Goal: Information Seeking & Learning: Learn about a topic

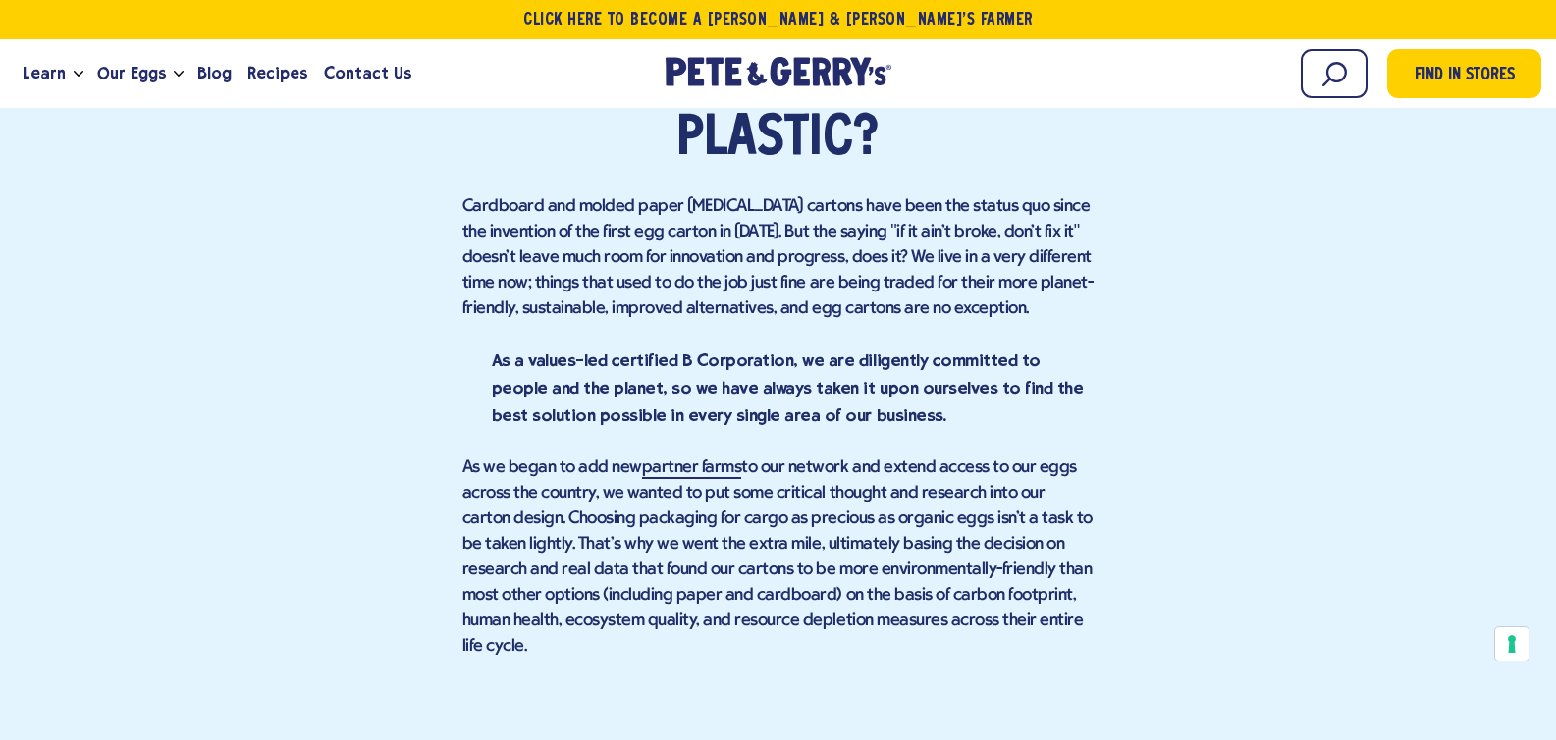
scroll to position [2134, 0]
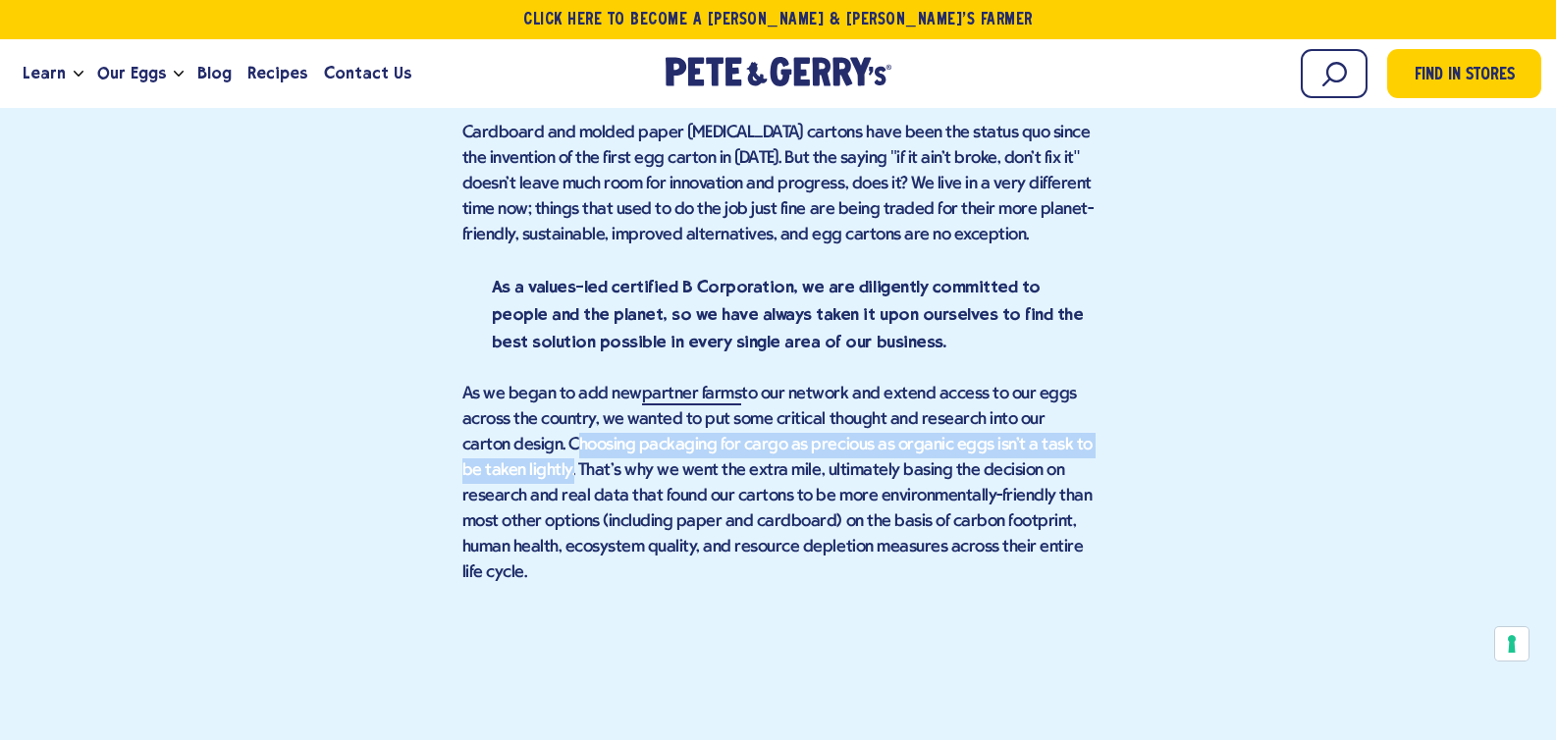
drag, startPoint x: 546, startPoint y: 409, endPoint x: 519, endPoint y: 386, distance: 35.5
click at [519, 386] on p "As we began to add new partner farms to our network and extend access to our eg…" at bounding box center [778, 484] width 632 height 204
copy p "Choosing packaging for cargo as precious as organic eggs isn't a task to be tak…"
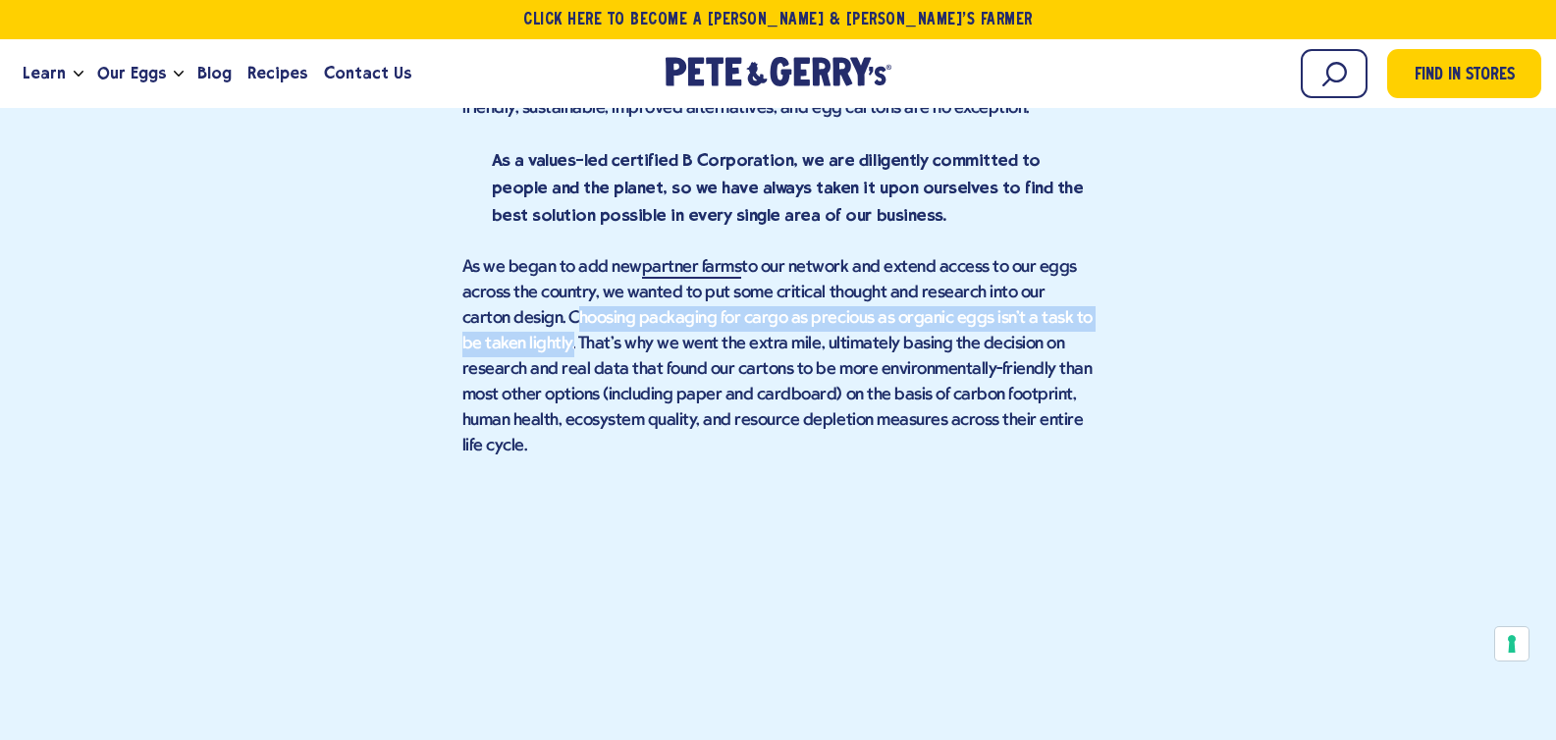
scroll to position [2290, 0]
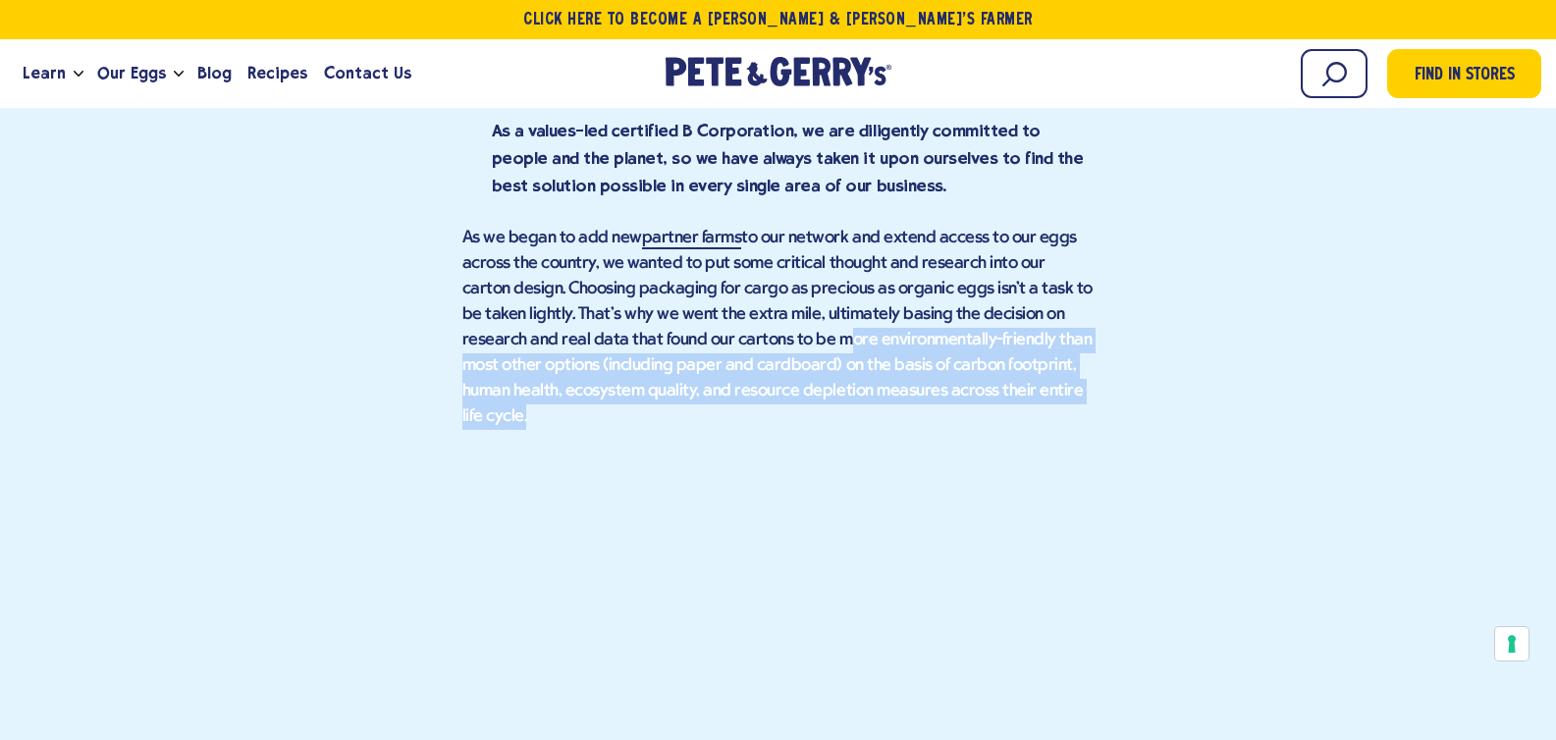
drag, startPoint x: 767, startPoint y: 283, endPoint x: 1028, endPoint y: 326, distance: 264.6
click at [1028, 326] on p "As we began to add new partner farms to our network and extend access to our eg…" at bounding box center [778, 328] width 632 height 204
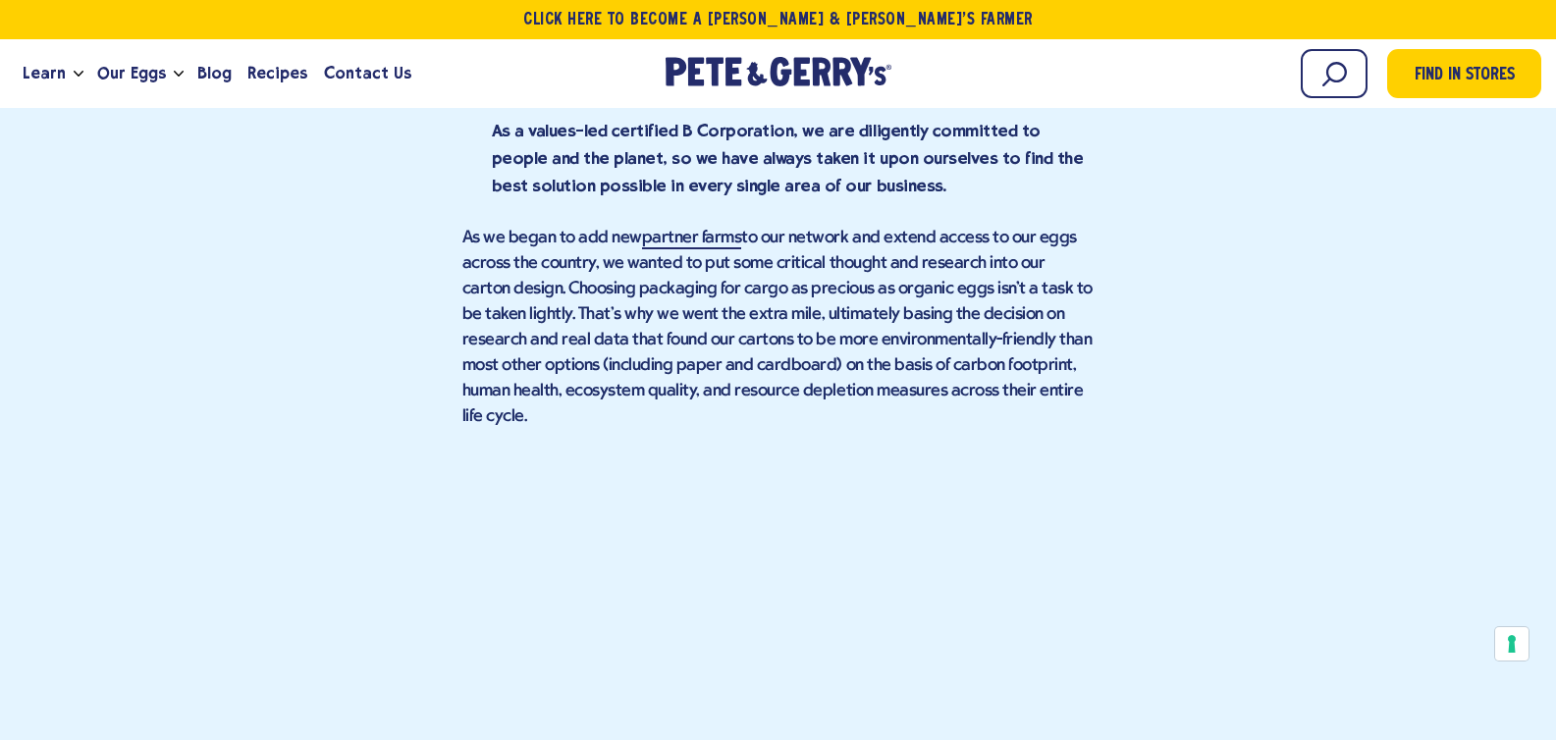
click at [1046, 326] on p "As we began to add new partner farms to our network and extend access to our eg…" at bounding box center [778, 328] width 632 height 204
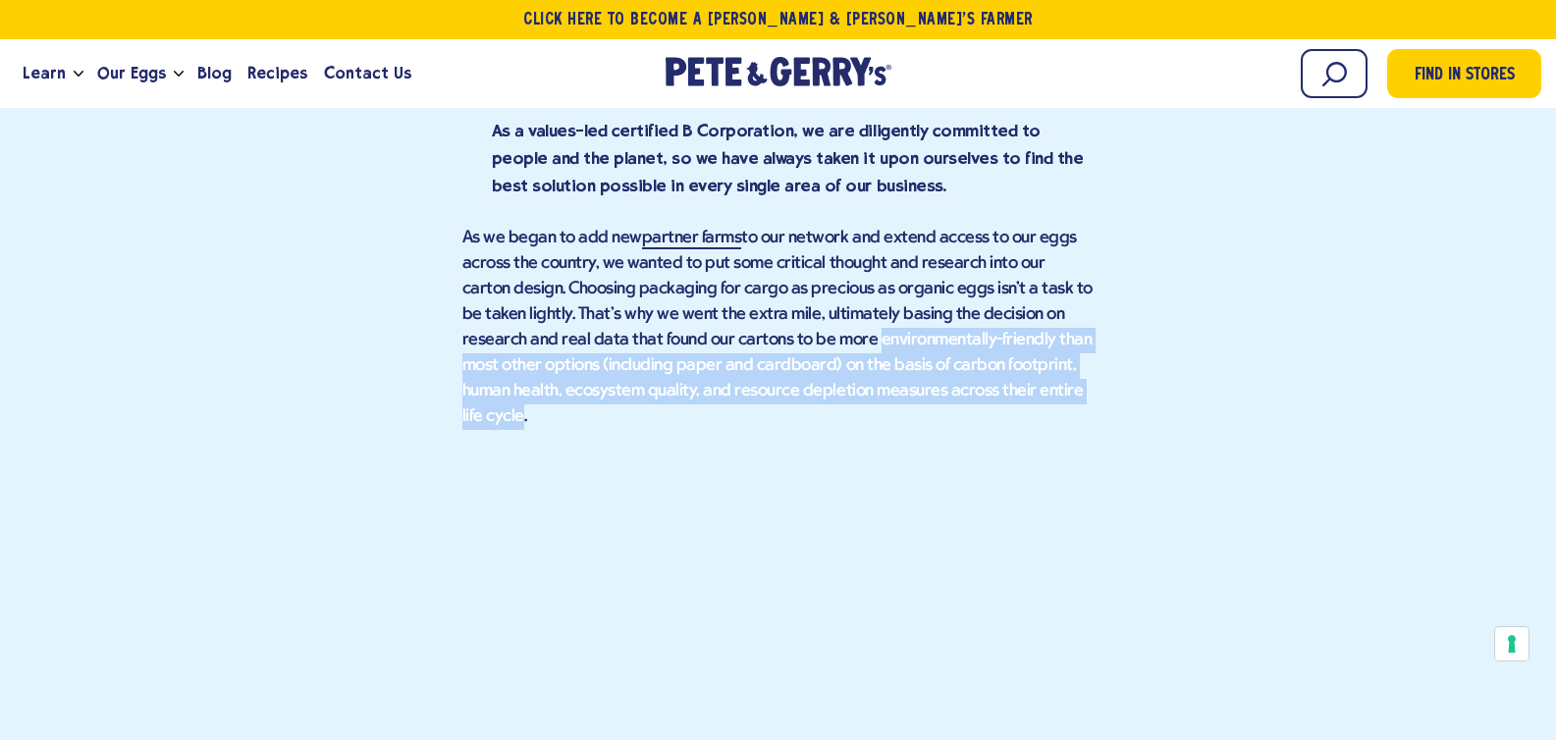
drag, startPoint x: 1019, startPoint y: 328, endPoint x: 795, endPoint y: 269, distance: 231.4
click at [795, 269] on p "As we began to add new partner farms to our network and extend access to our eg…" at bounding box center [778, 328] width 632 height 204
click at [849, 320] on p "As we began to add new partner farms to our network and extend access to our eg…" at bounding box center [778, 328] width 632 height 204
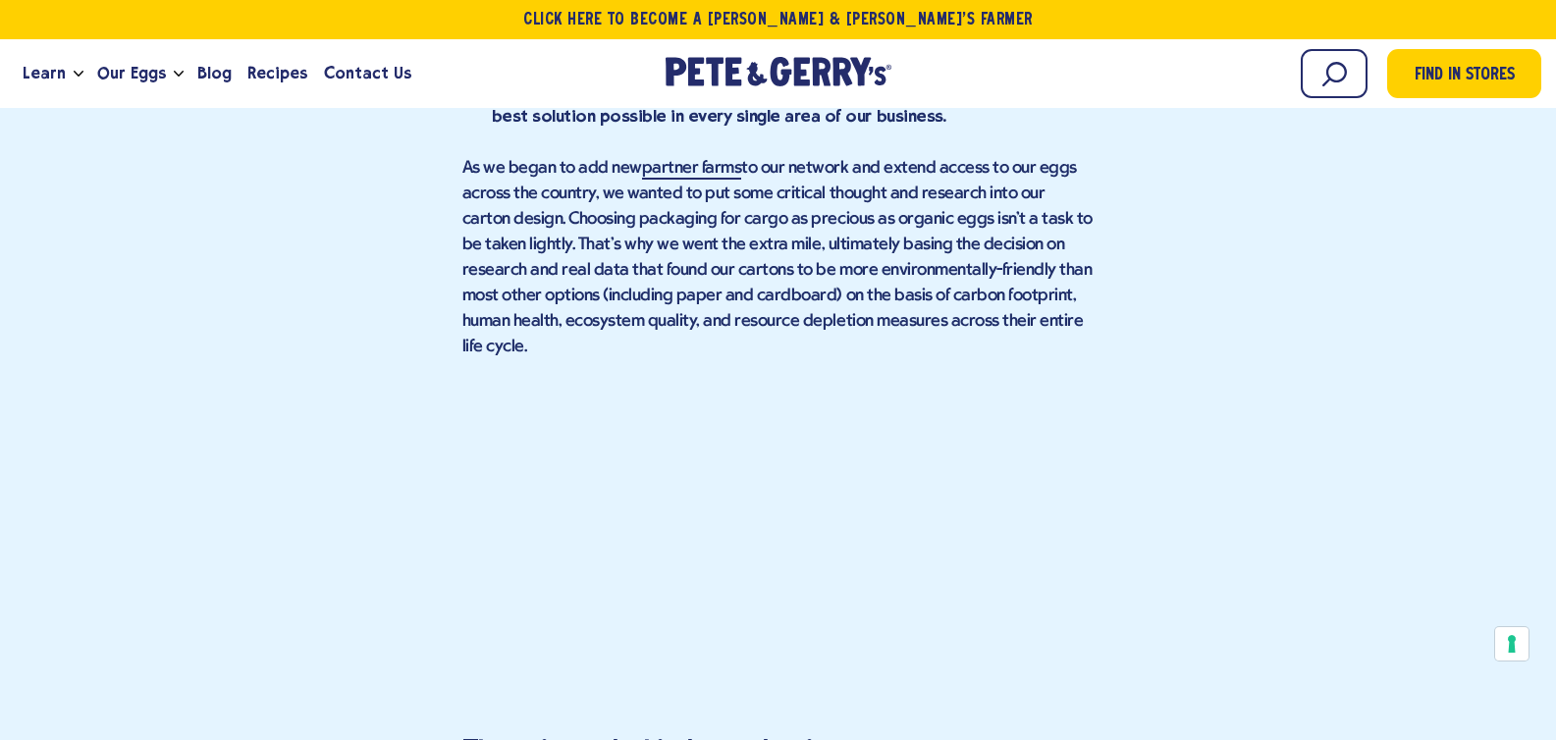
scroll to position [2361, 0]
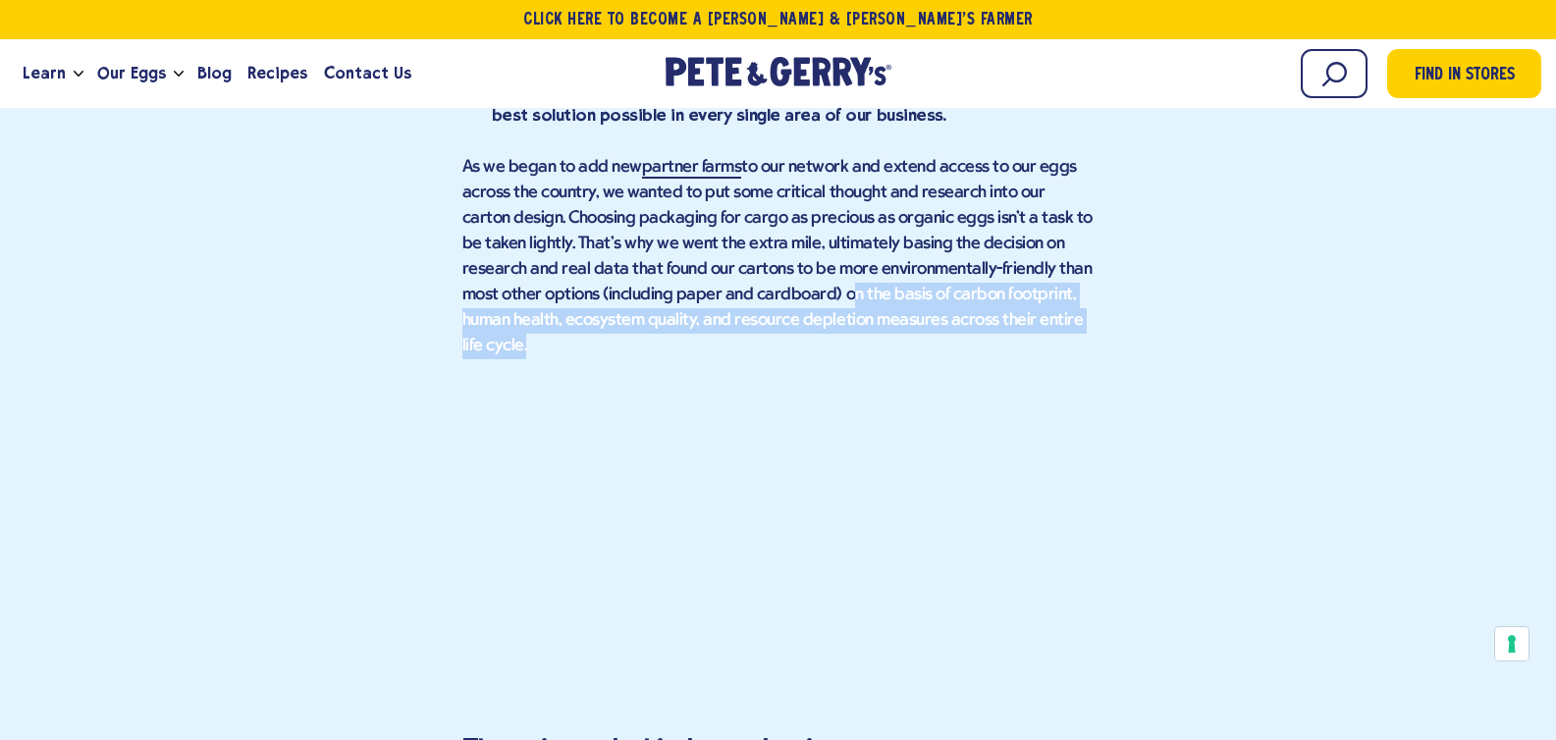
drag, startPoint x: 1031, startPoint y: 261, endPoint x: 755, endPoint y: 236, distance: 277.0
click at [755, 236] on p "As we began to add new partner farms to our network and extend access to our eg…" at bounding box center [778, 257] width 632 height 204
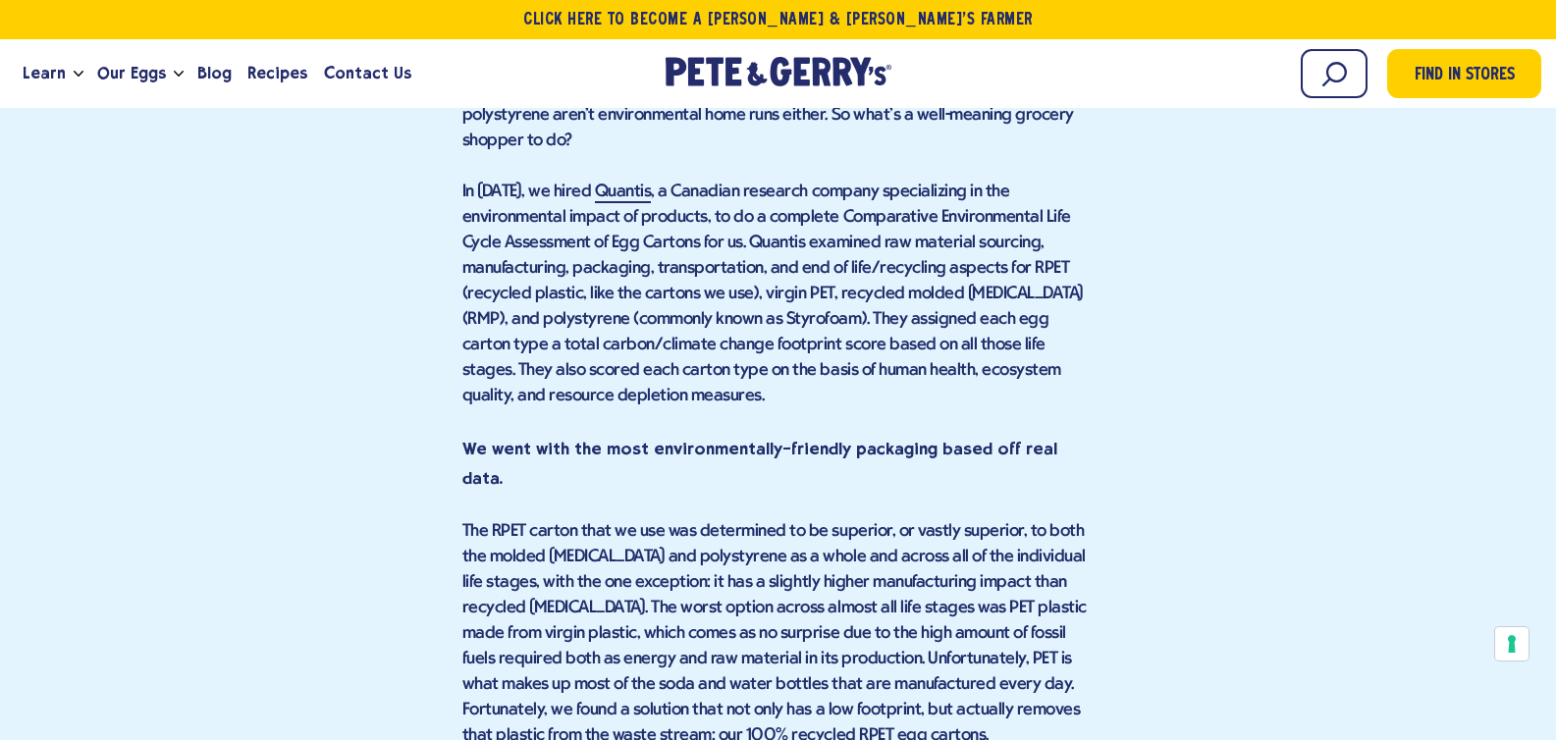
scroll to position [3153, 0]
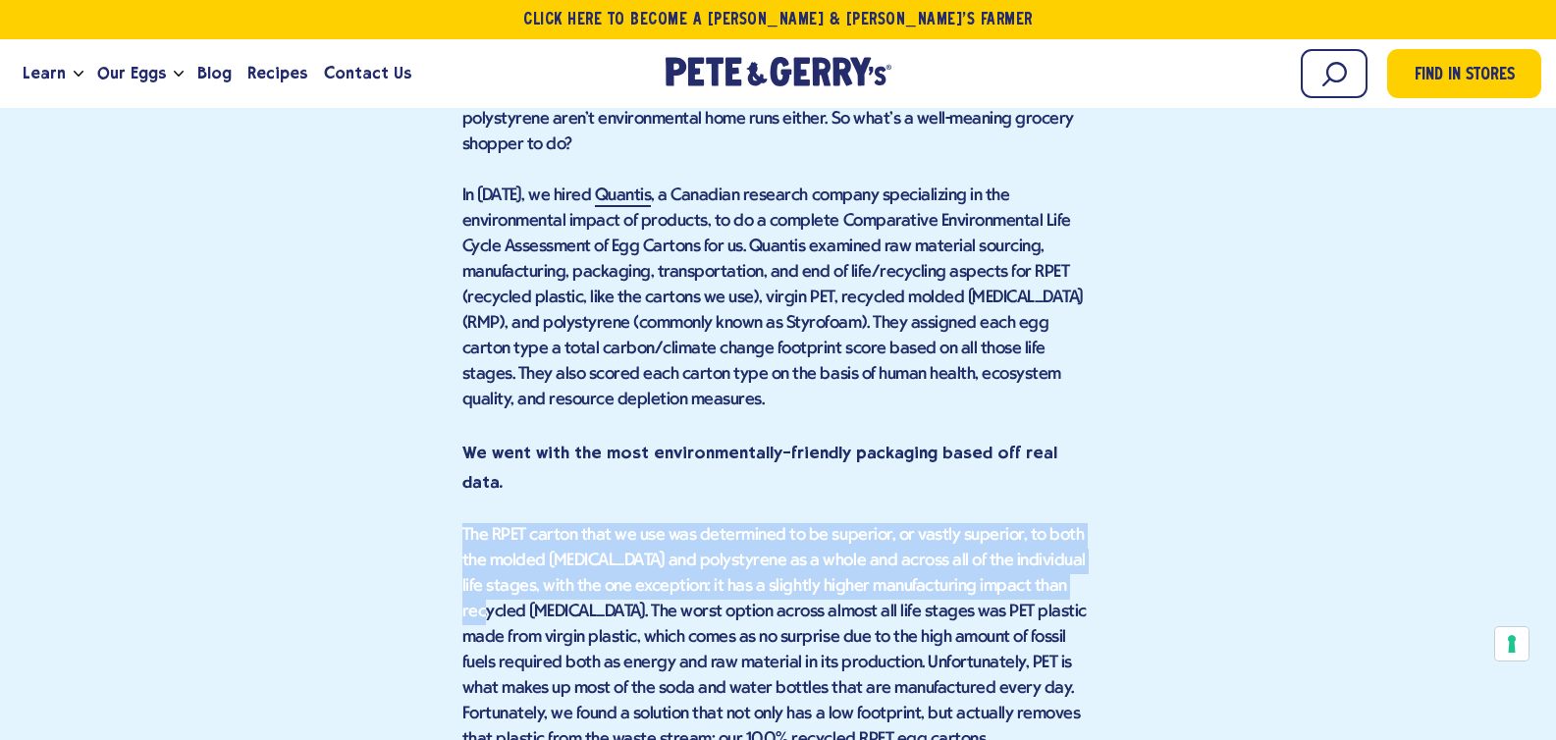
drag, startPoint x: 1072, startPoint y: 419, endPoint x: 457, endPoint y: 373, distance: 616.2
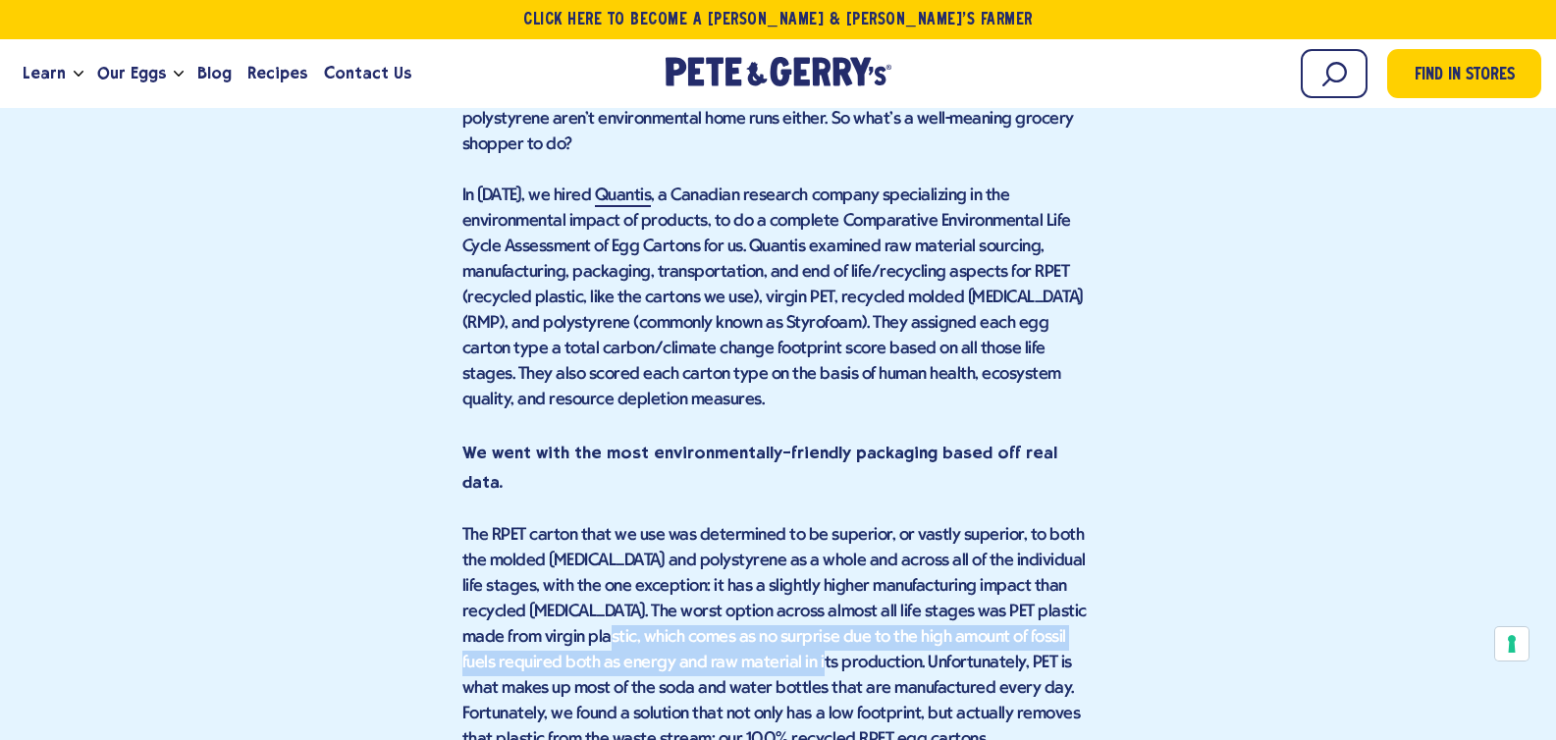
drag, startPoint x: 569, startPoint y: 470, endPoint x: 764, endPoint y: 503, distance: 197.0
click at [741, 523] on p "The RPET carton that we use was determined to be superior, or vastly superior, …" at bounding box center [778, 638] width 632 height 230
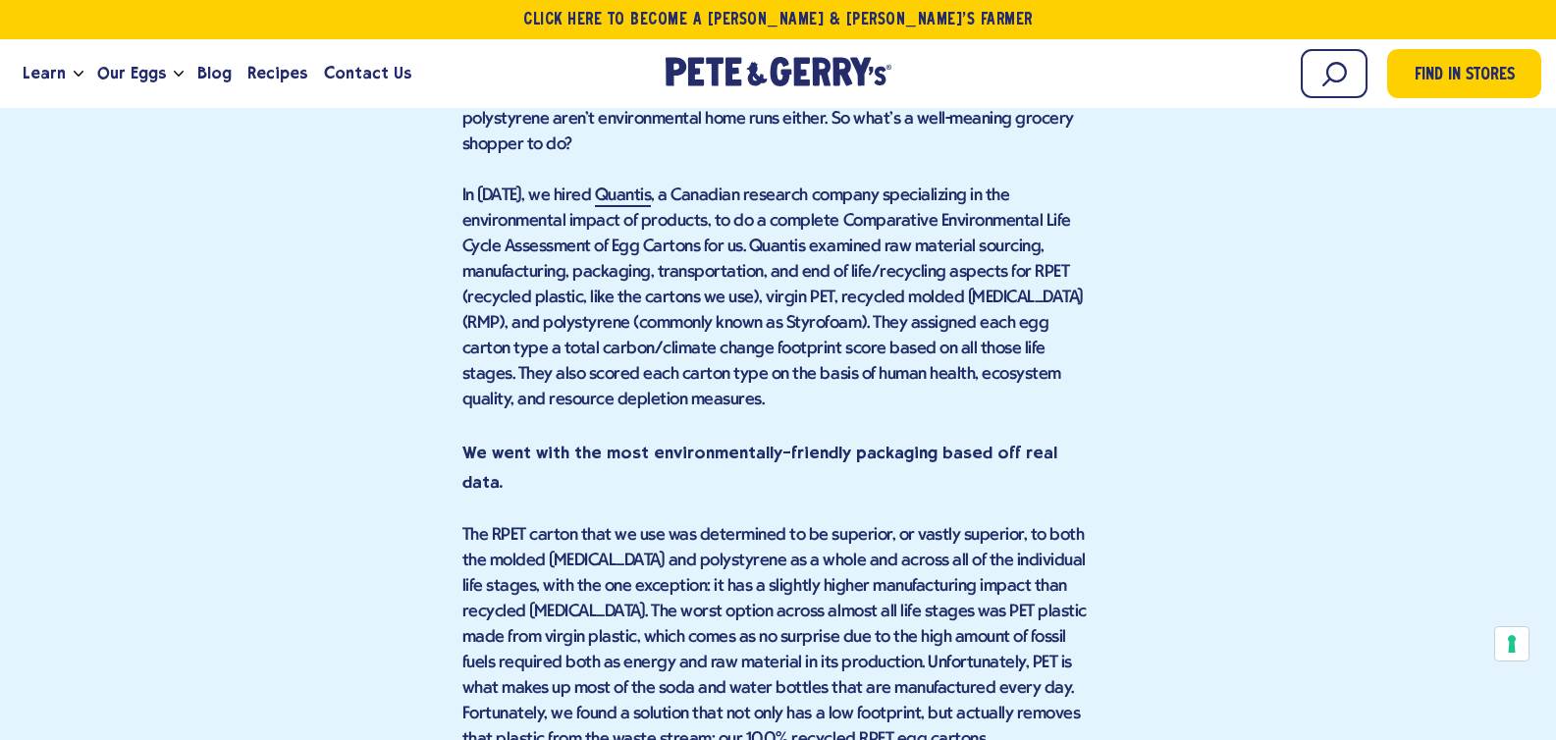
click at [797, 523] on p "The RPET carton that we use was determined to be superior, or vastly superior, …" at bounding box center [778, 638] width 632 height 230
drag, startPoint x: 869, startPoint y: 497, endPoint x: 736, endPoint y: 488, distance: 132.8
click at [735, 523] on p "The RPET carton that we use was determined to be superior, or vastly superior, …" at bounding box center [778, 638] width 632 height 230
click at [920, 523] on p "The RPET carton that we use was determined to be superior, or vastly superior, …" at bounding box center [778, 638] width 632 height 230
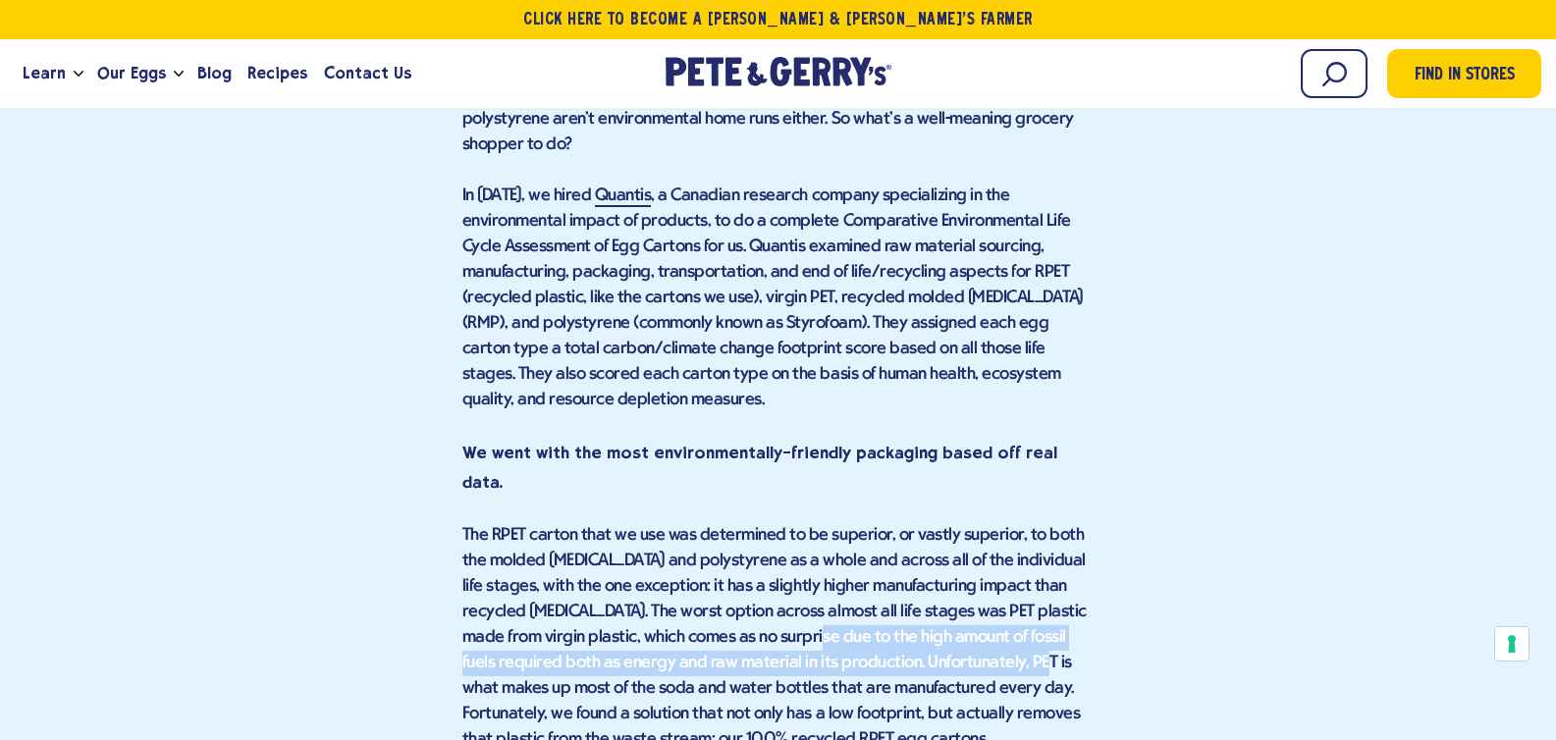
drag, startPoint x: 898, startPoint y: 492, endPoint x: 785, endPoint y: 483, distance: 113.2
click at [774, 523] on p "The RPET carton that we use was determined to be superior, or vastly superior, …" at bounding box center [778, 638] width 632 height 230
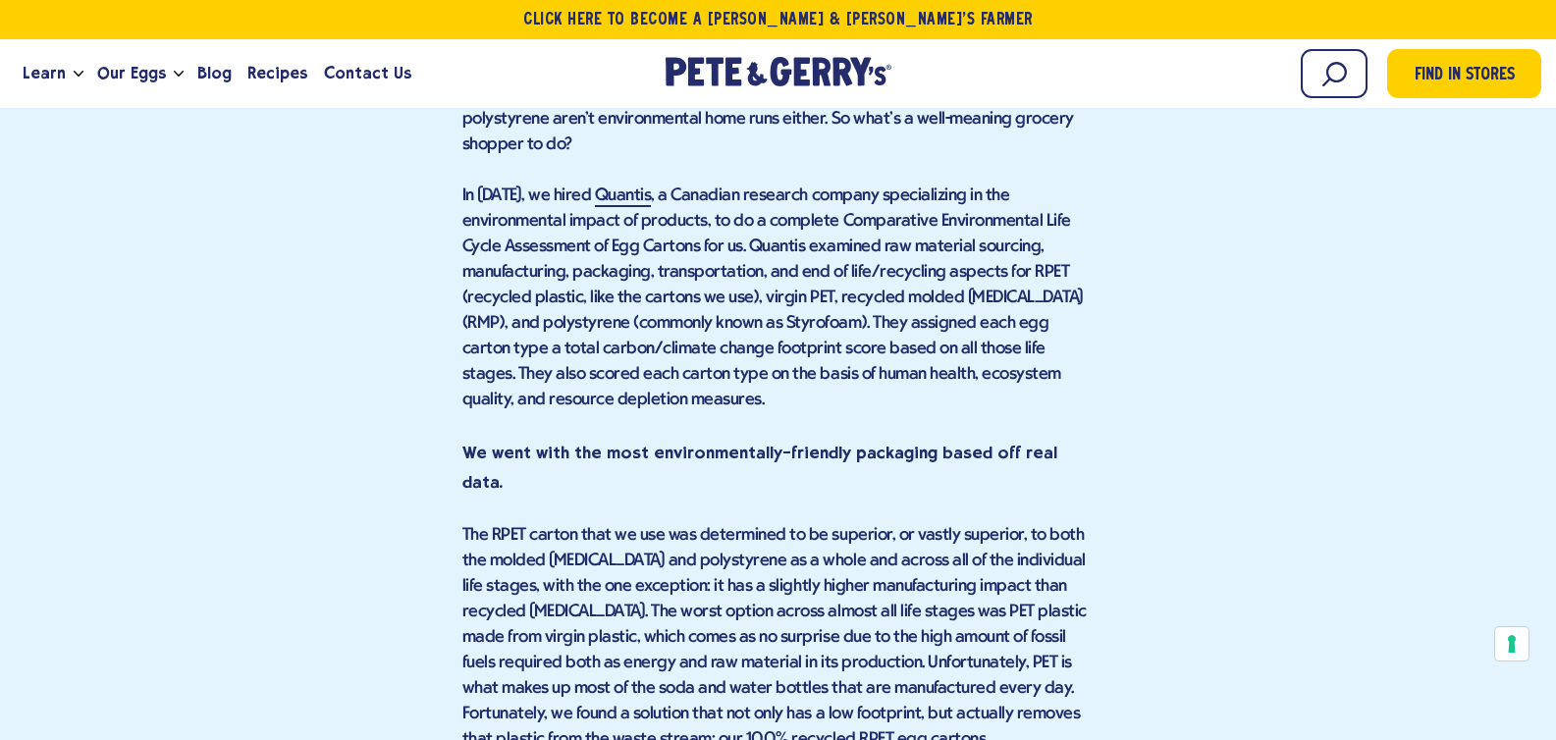
click at [988, 523] on p "The RPET carton that we use was determined to be superior, or vastly superior, …" at bounding box center [778, 638] width 632 height 230
drag, startPoint x: 1066, startPoint y: 498, endPoint x: 699, endPoint y: 501, distance: 367.1
click at [699, 523] on p "The RPET carton that we use was determined to be superior, or vastly superior, …" at bounding box center [778, 638] width 632 height 230
click at [717, 548] on p "The RPET carton that we use was determined to be superior, or vastly superior, …" at bounding box center [778, 638] width 632 height 230
click at [818, 523] on p "The RPET carton that we use was determined to be superior, or vastly superior, …" at bounding box center [778, 638] width 632 height 230
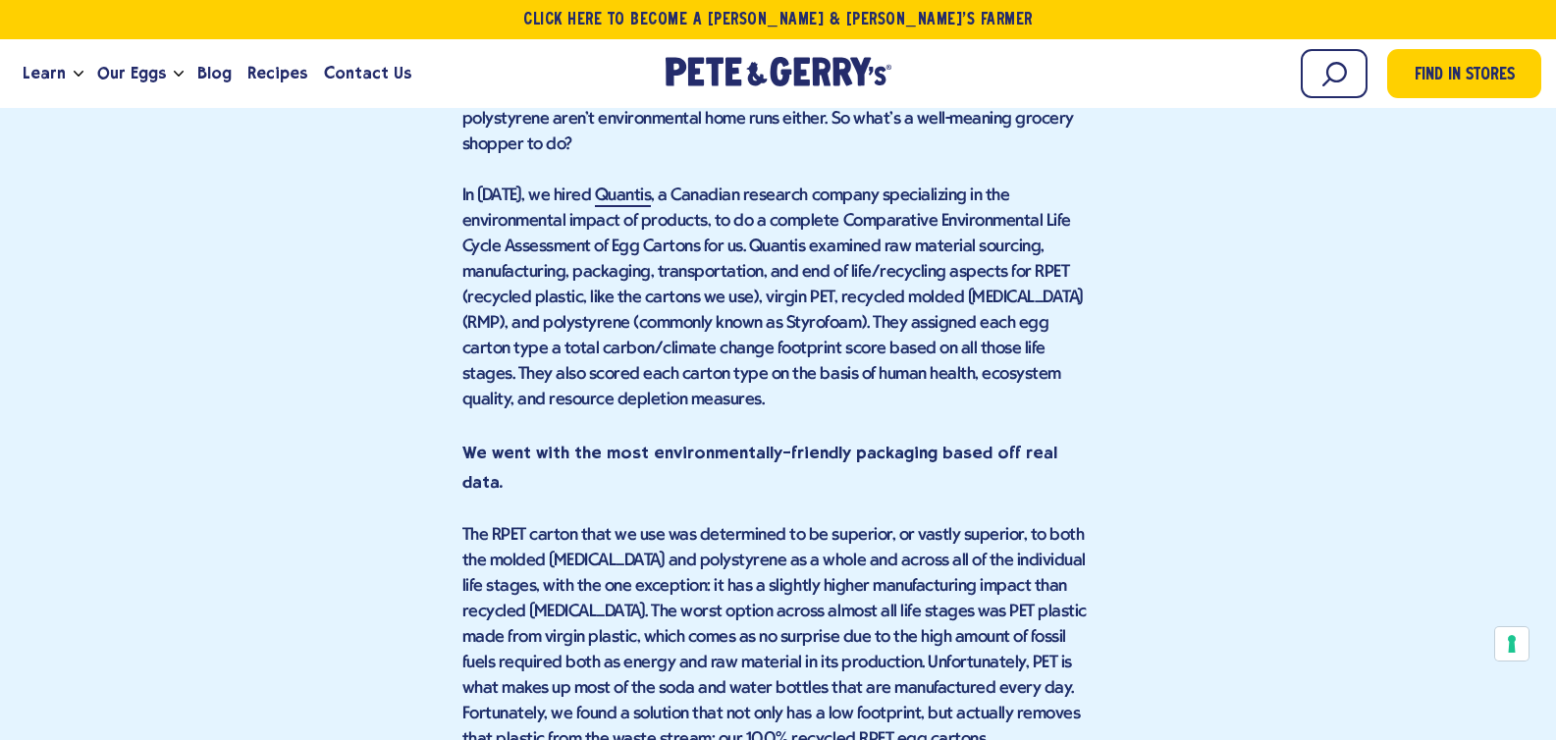
click at [688, 573] on p "The RPET carton that we use was determined to be superior, or vastly superior, …" at bounding box center [778, 638] width 632 height 230
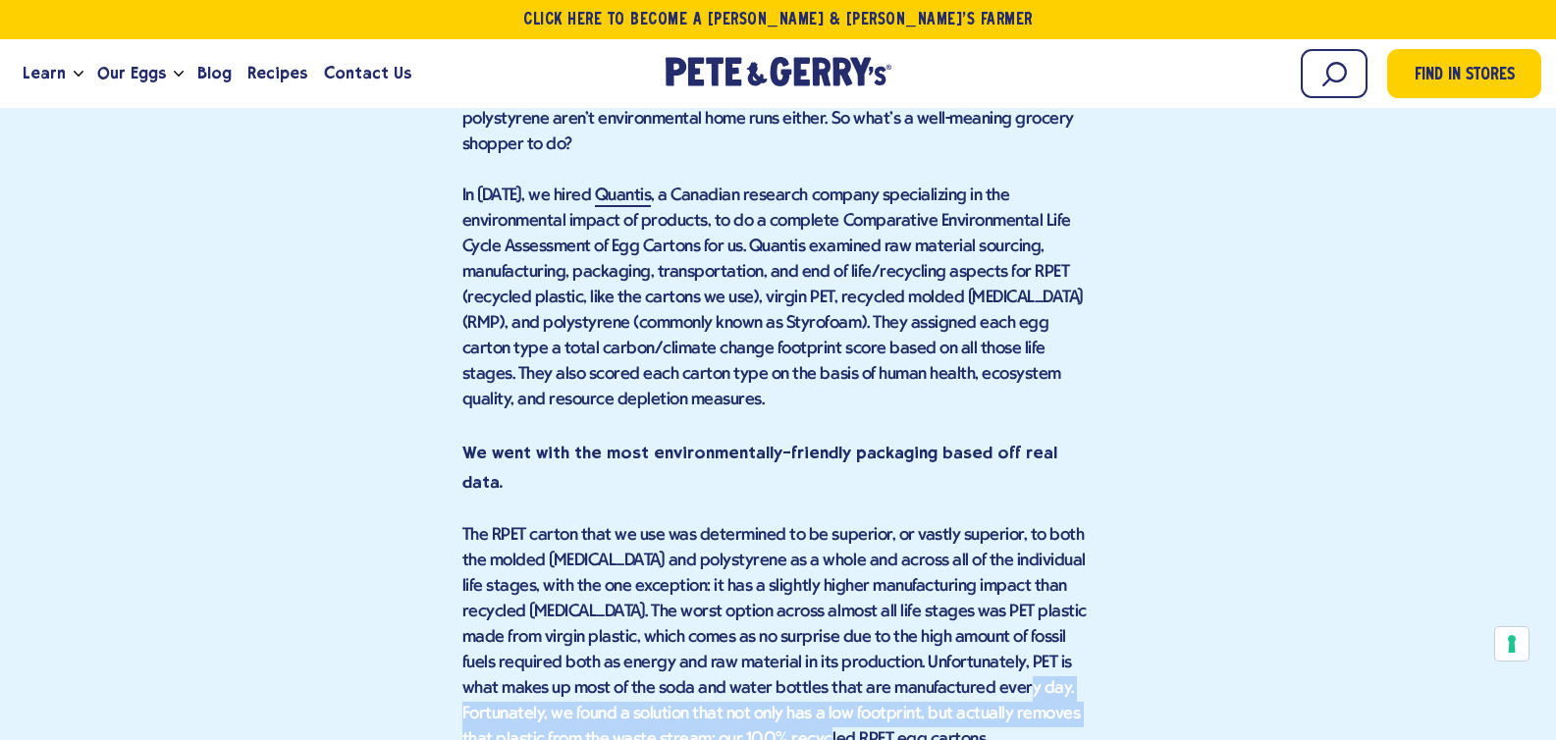
drag, startPoint x: 692, startPoint y: 575, endPoint x: 916, endPoint y: 524, distance: 229.5
click at [916, 524] on p "The RPET carton that we use was determined to be superior, or vastly superior, …" at bounding box center [778, 638] width 632 height 230
copy p "we found a solution that not only has a low footprint, but actually removes tha…"
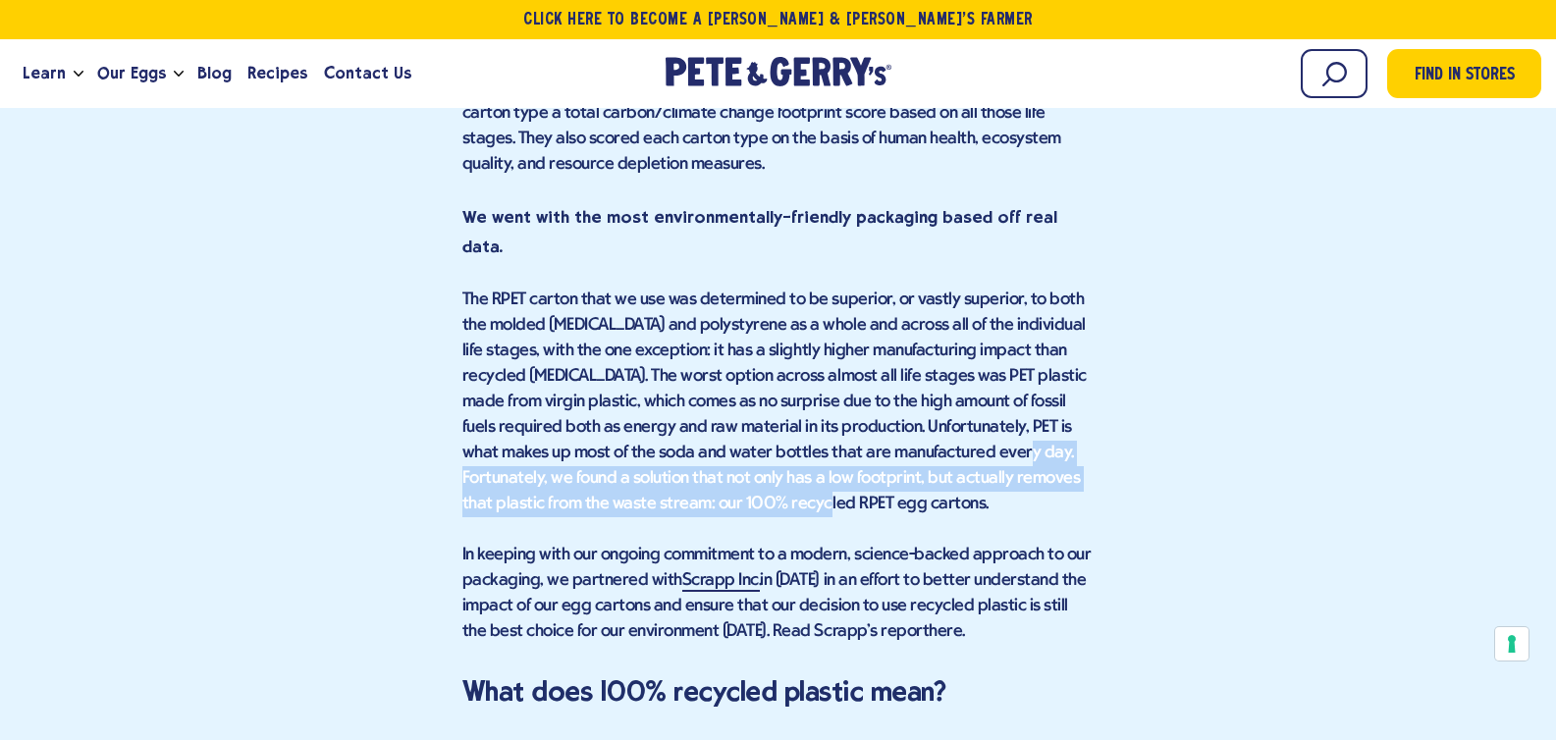
scroll to position [3439, 0]
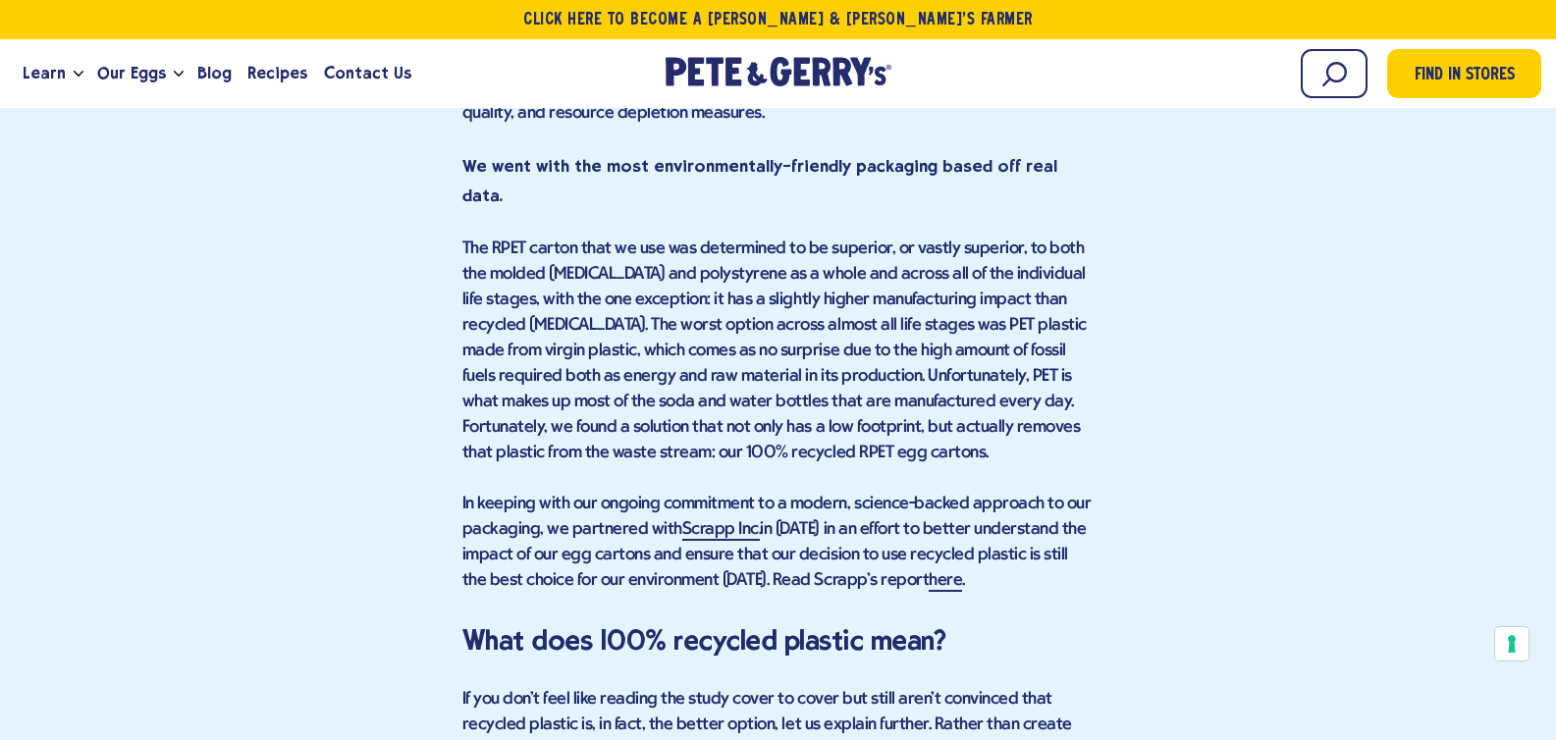
click at [975, 427] on div "Choosing the Best Eco-Friendly Egg Carton It's a common question around here. I…" at bounding box center [778, 572] width 632 height 5194
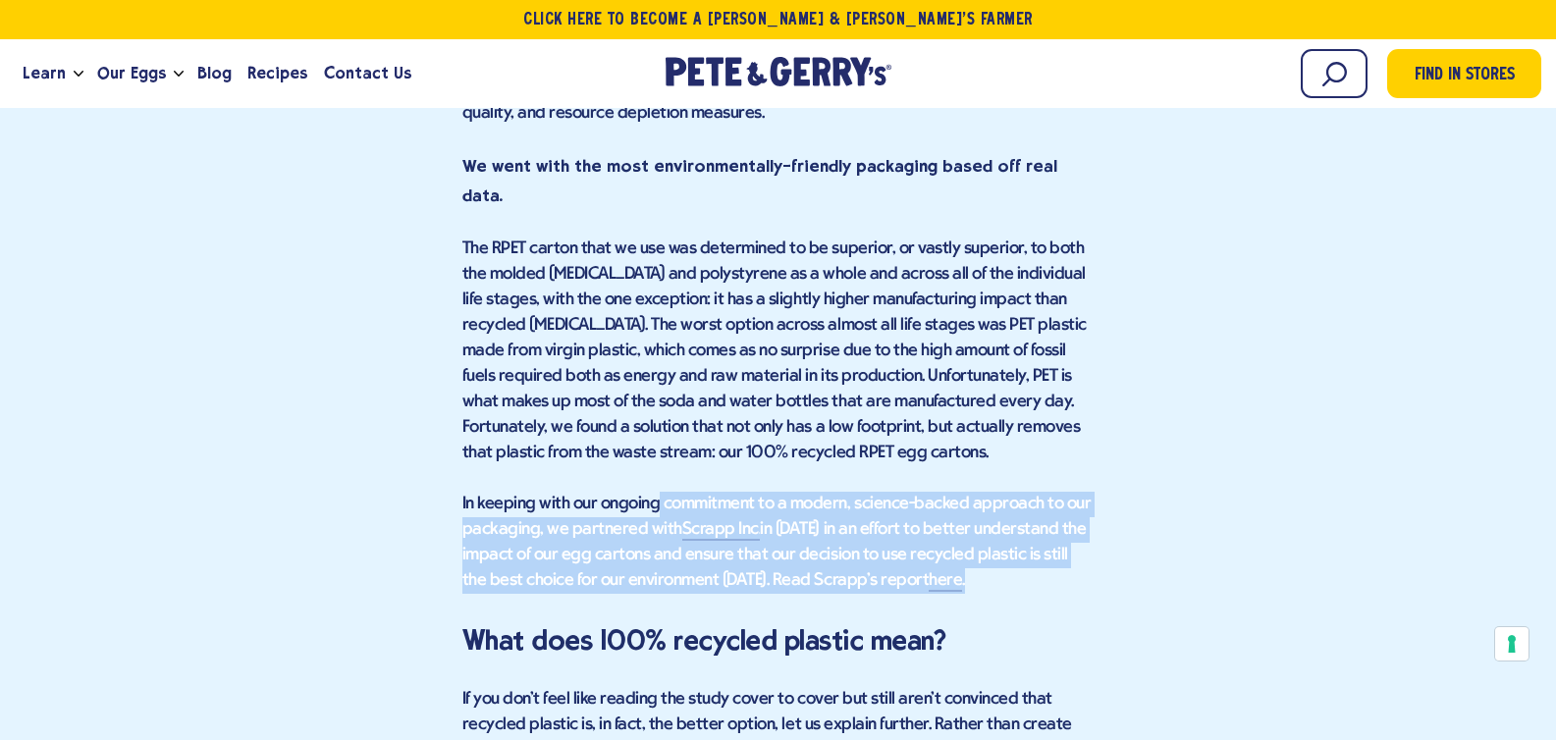
drag, startPoint x: 851, startPoint y: 407, endPoint x: 656, endPoint y: 327, distance: 211.3
click at [656, 492] on p "In keeping with our ongoing commitment to a modern, science-backed approach to …" at bounding box center [778, 543] width 632 height 102
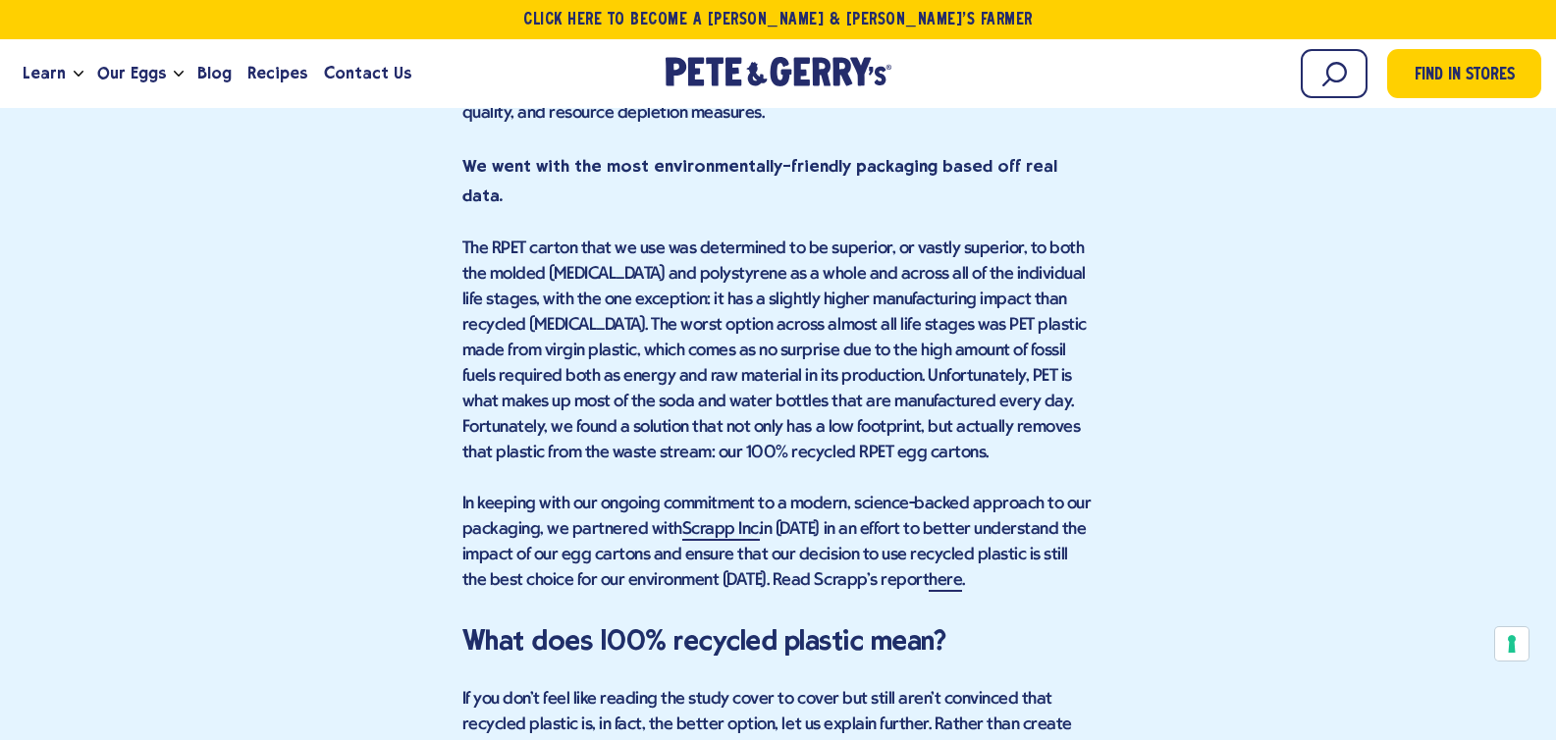
click at [557, 492] on p "In keeping with our ongoing commitment to a modern, science-backed approach to …" at bounding box center [778, 543] width 632 height 102
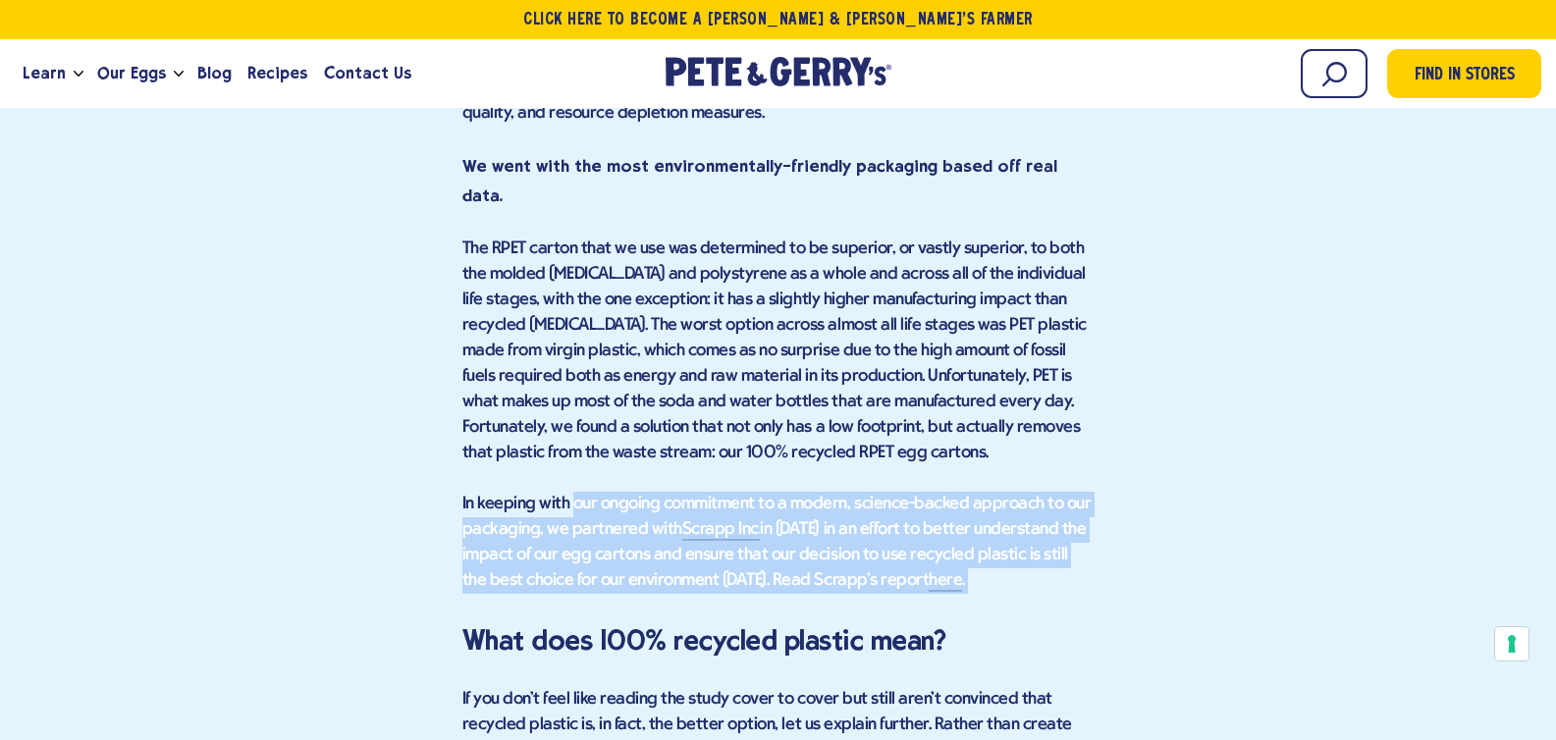
drag, startPoint x: 569, startPoint y: 338, endPoint x: 933, endPoint y: 433, distance: 376.4
click at [933, 433] on div "Choosing the Best Eco-Friendly Egg Carton It's a common question around here. I…" at bounding box center [778, 572] width 632 height 5194
click at [702, 432] on div "Choosing the Best Eco-Friendly Egg Carton It's a common question around here. I…" at bounding box center [778, 572] width 632 height 5194
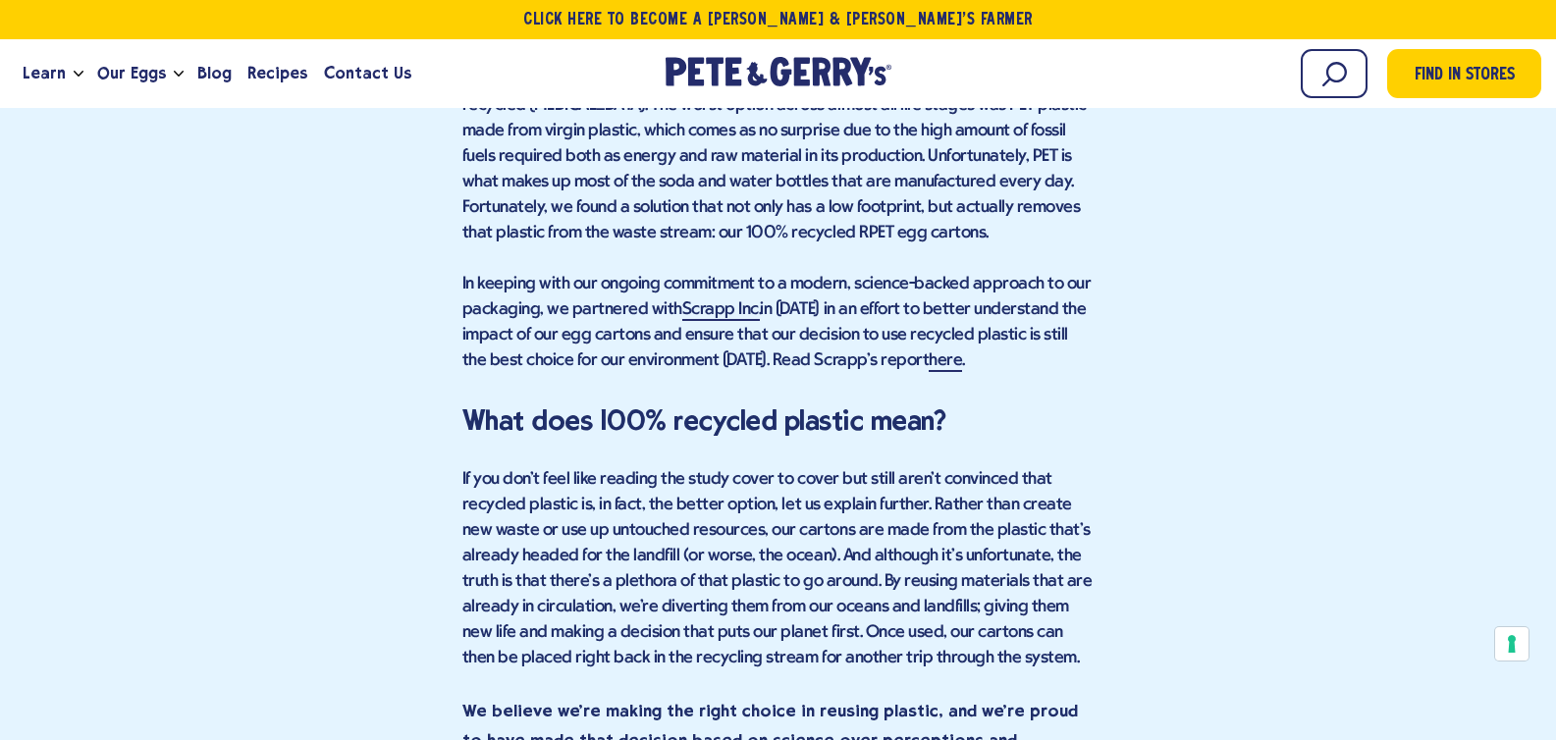
scroll to position [3660, 0]
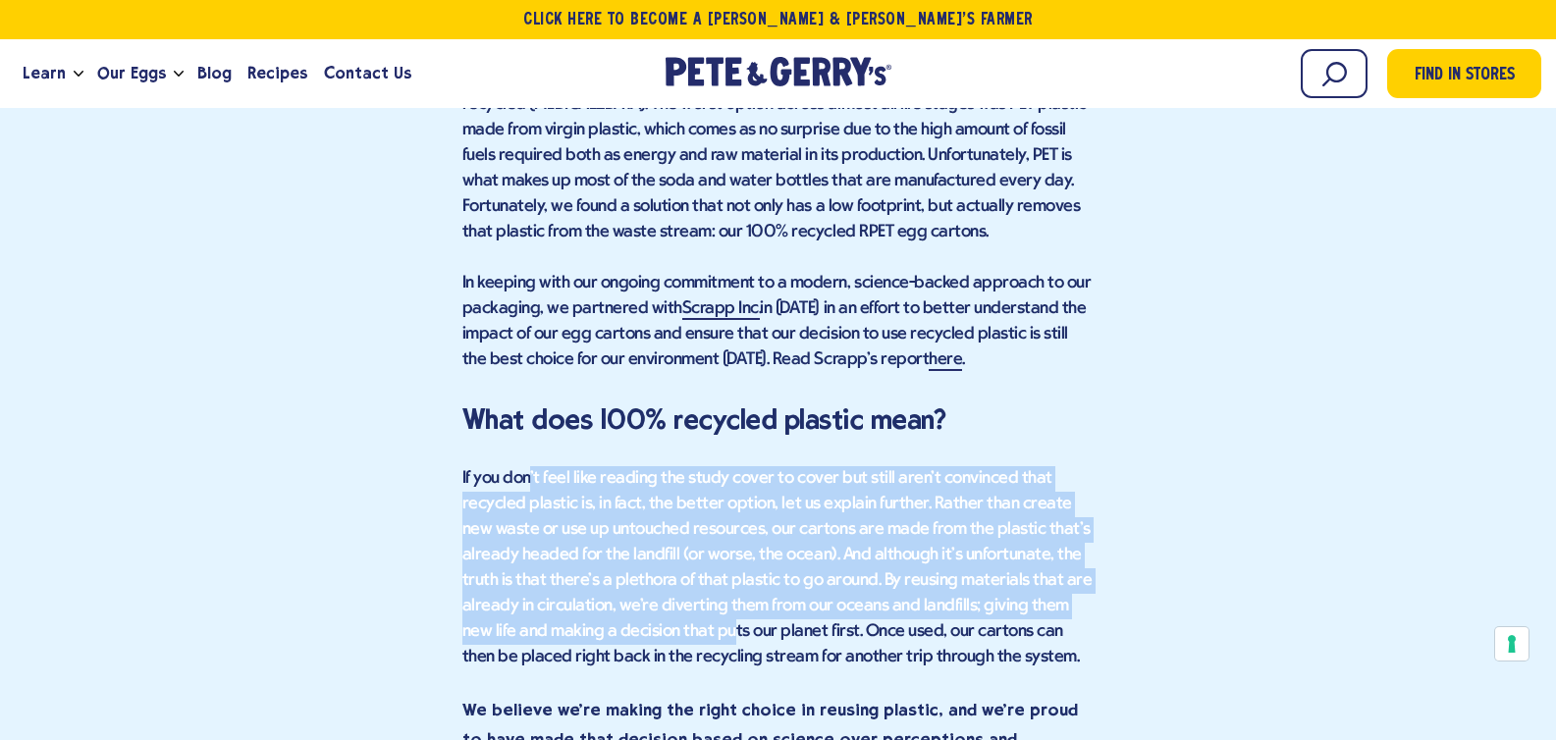
drag, startPoint x: 527, startPoint y: 317, endPoint x: 698, endPoint y: 472, distance: 230.7
click at [698, 472] on p "If you don't feel like reading the study cover to cover but still aren't convin…" at bounding box center [778, 568] width 632 height 204
click at [698, 469] on p "If you don't feel like reading the study cover to cover but still aren't convin…" at bounding box center [778, 568] width 632 height 204
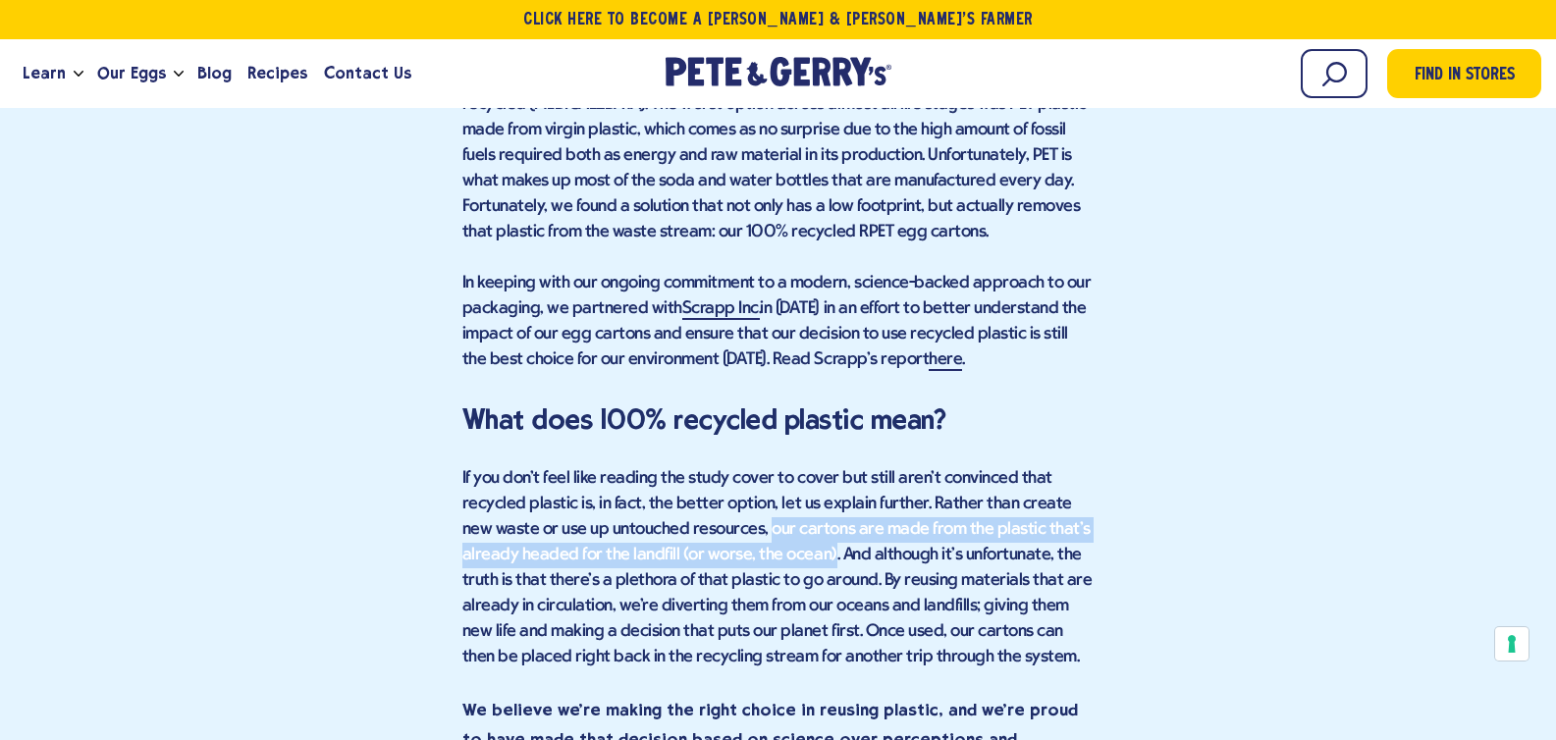
drag, startPoint x: 824, startPoint y: 386, endPoint x: 736, endPoint y: 364, distance: 90.9
click at [736, 466] on p "If you don't feel like reading the study cover to cover but still aren't convin…" at bounding box center [778, 568] width 632 height 204
copy p "our cartons are made from the plastic that's already headed for the landfill (o…"
